Goal: Task Accomplishment & Management: Use online tool/utility

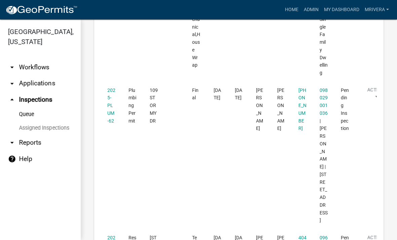
scroll to position [670, 0]
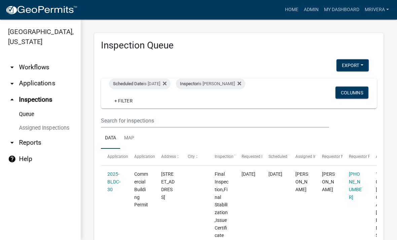
click at [156, 80] on div "Scheduled Date is 10/10/2025" at bounding box center [140, 83] width 62 height 11
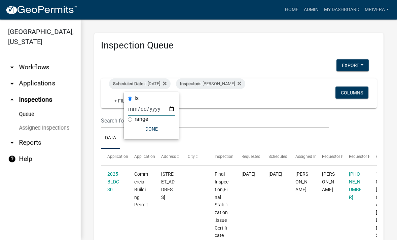
click at [156, 102] on input "2025-10-10" at bounding box center [151, 109] width 47 height 14
type input "2025-10-13"
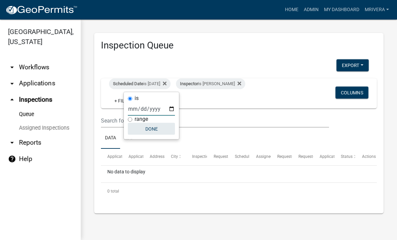
click at [154, 131] on button "Done" at bounding box center [151, 129] width 47 height 12
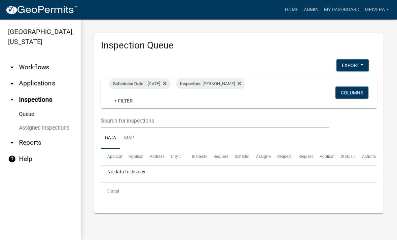
click at [229, 83] on div "Inspector is Michele Rivera" at bounding box center [210, 83] width 69 height 11
select select "07642ab0-564c-47bb-824b-0ccf2da83593"
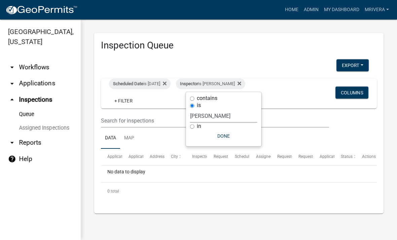
click at [236, 118] on select "Select an option None Michele Rivera Dorothy Evans Stephanie Morris Quistan Jam…" at bounding box center [223, 116] width 67 height 14
click at [241, 137] on button "Done" at bounding box center [223, 136] width 67 height 12
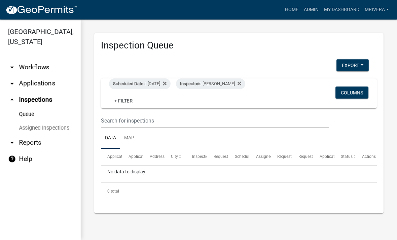
click at [230, 83] on div "Inspector is Michele Rivera" at bounding box center [210, 83] width 69 height 11
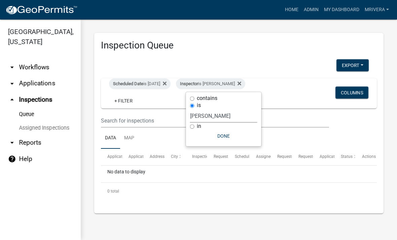
click at [235, 119] on select "Select an option None Michele Rivera Dorothy Evans Stephanie Morris Quistan Jam…" at bounding box center [223, 116] width 67 height 14
select select "a0ea4169-8540-4a2c-b9f4-cf4c1ffdeb95"
click at [233, 139] on button "Done" at bounding box center [226, 136] width 67 height 12
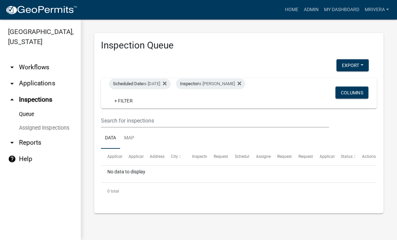
click at [231, 82] on div "Inspector is Cedrick Moreland" at bounding box center [210, 83] width 69 height 11
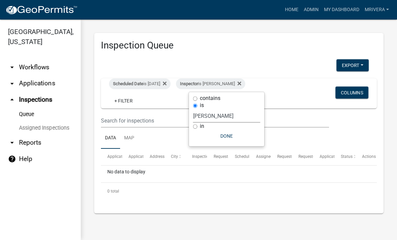
click at [232, 117] on select "Select an option None Michele Rivera Dorothy Evans Stephanie Morris Quistan Jam…" at bounding box center [226, 116] width 67 height 14
select select "07642ab0-564c-47bb-824b-0ccf2da83593"
click at [229, 136] on button "Done" at bounding box center [223, 136] width 67 height 12
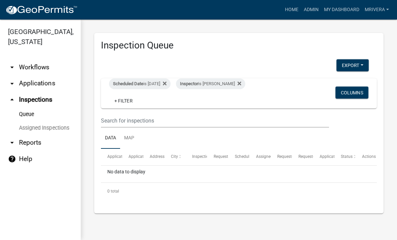
click at [159, 83] on div "Scheduled Date is 10/13/2025" at bounding box center [140, 83] width 62 height 11
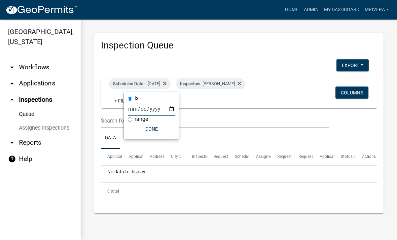
click at [154, 104] on input "2025-10-13" at bounding box center [151, 109] width 47 height 14
type input "2025-10-09"
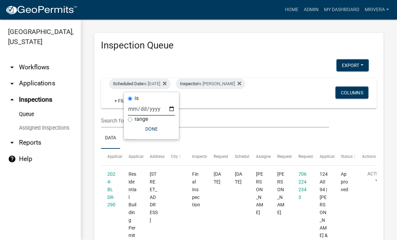
click at [154, 126] on button "Done" at bounding box center [151, 129] width 47 height 12
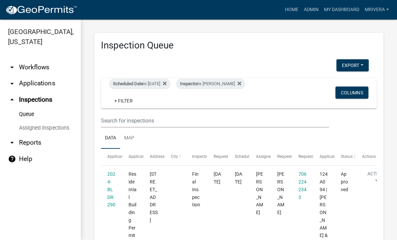
click at [158, 83] on div "Scheduled Date is 10/09/2025" at bounding box center [140, 83] width 62 height 11
click at [161, 80] on div "Scheduled Date is 10/09/2025" at bounding box center [140, 83] width 62 height 11
click at [156, 83] on div "Scheduled Date is 10/09/2025" at bounding box center [140, 83] width 62 height 11
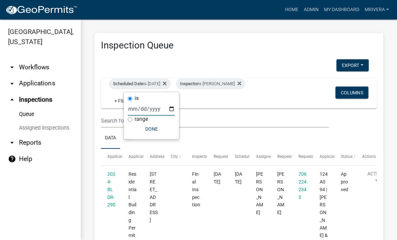
click at [155, 107] on input "2025-10-09" at bounding box center [151, 109] width 47 height 14
type input "2025-10-10"
click at [153, 132] on button "Done" at bounding box center [151, 129] width 47 height 12
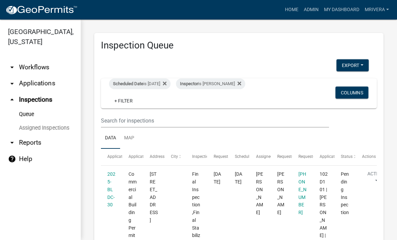
scroll to position [0, 0]
